Goal: Find contact information: Find contact information

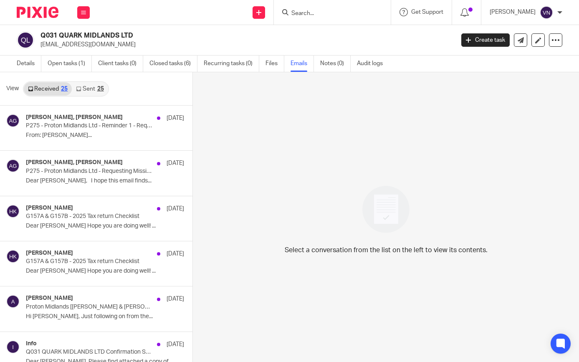
click at [358, 13] on input "Search" at bounding box center [328, 14] width 75 height 8
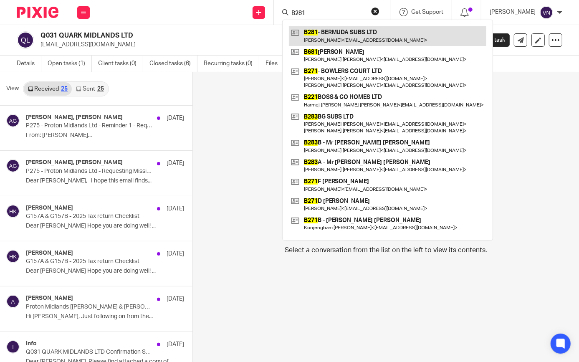
type input "B281"
click at [353, 37] on link at bounding box center [387, 35] width 197 height 19
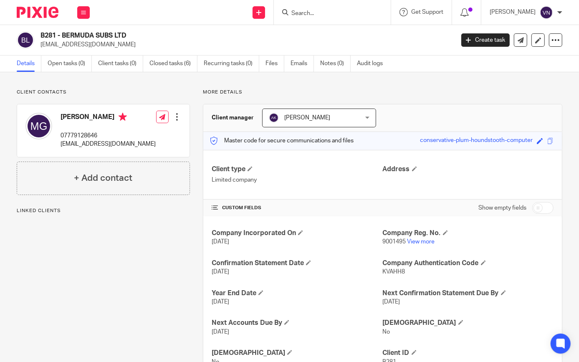
drag, startPoint x: 100, startPoint y: 42, endPoint x: 41, endPoint y: 45, distance: 58.9
click at [41, 45] on p "[EMAIL_ADDRESS][DOMAIN_NAME]" at bounding box center [245, 45] width 408 height 8
click at [322, 11] on input "Search" at bounding box center [328, 14] width 75 height 8
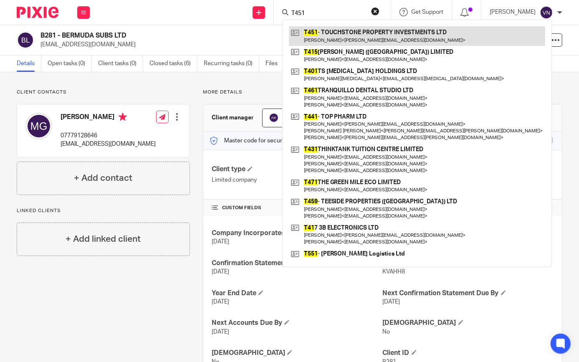
type input "T451"
click at [350, 35] on link at bounding box center [417, 35] width 256 height 19
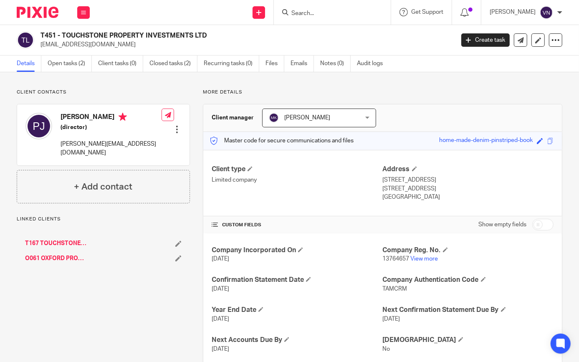
drag, startPoint x: 105, startPoint y: 46, endPoint x: 40, endPoint y: 44, distance: 65.2
click at [40, 44] on div "T451 - TOUCHSTONE PROPERTY INVESTMENTS LTD [EMAIL_ADDRESS][DOMAIN_NAME]" at bounding box center [233, 40] width 432 height 18
copy p "[EMAIL_ADDRESS][DOMAIN_NAME]"
